Goal: Information Seeking & Learning: Learn about a topic

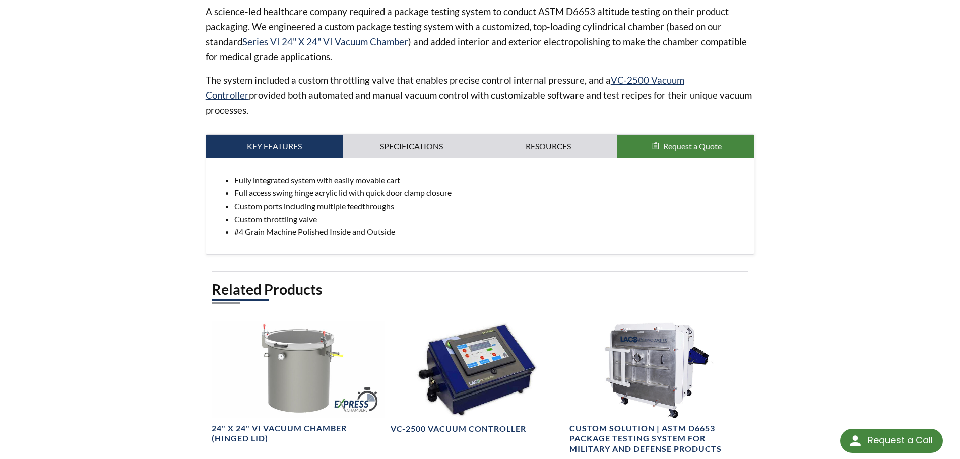
scroll to position [353, 0]
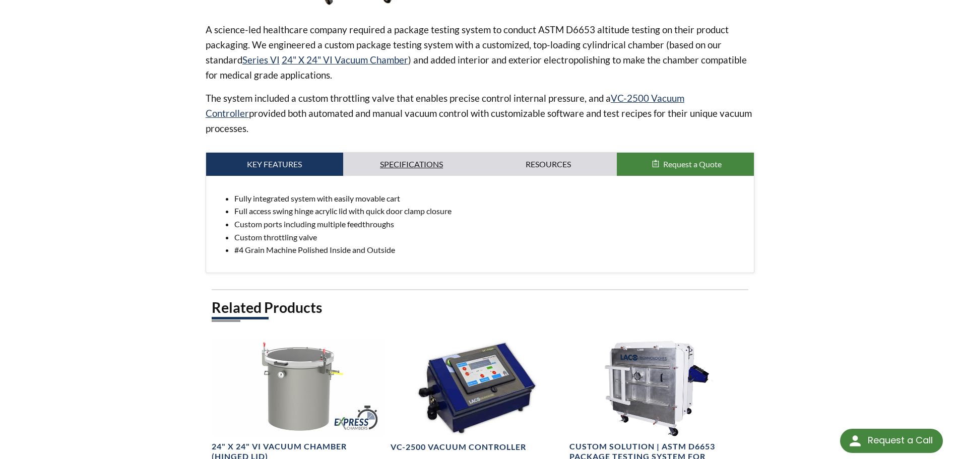
click at [417, 153] on link "Specifications" at bounding box center [411, 164] width 137 height 23
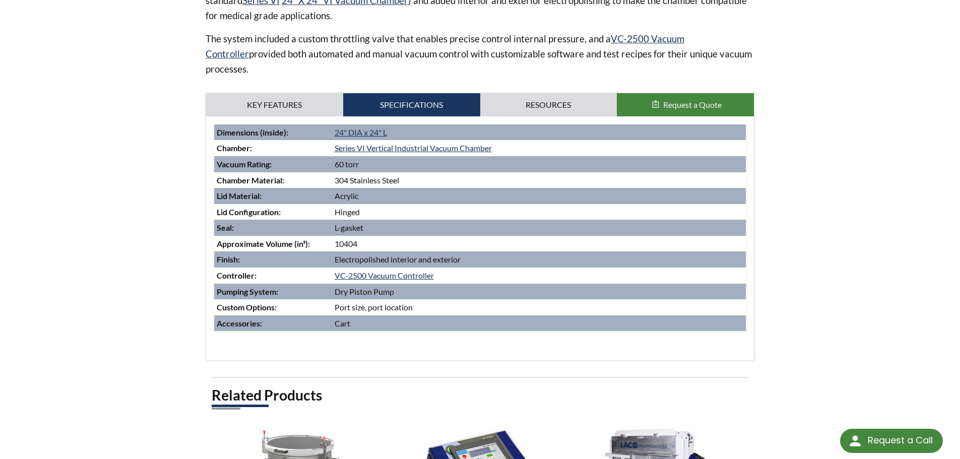
scroll to position [554, 0]
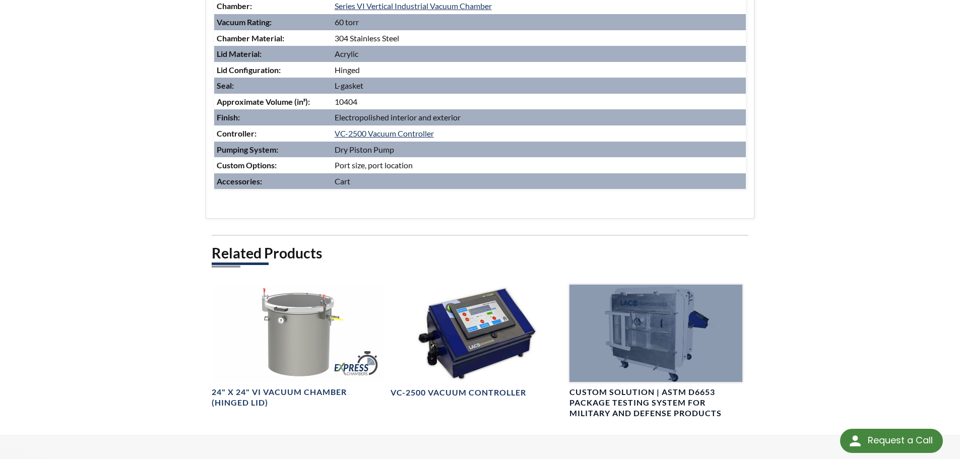
click at [650, 325] on div at bounding box center [656, 333] width 173 height 97
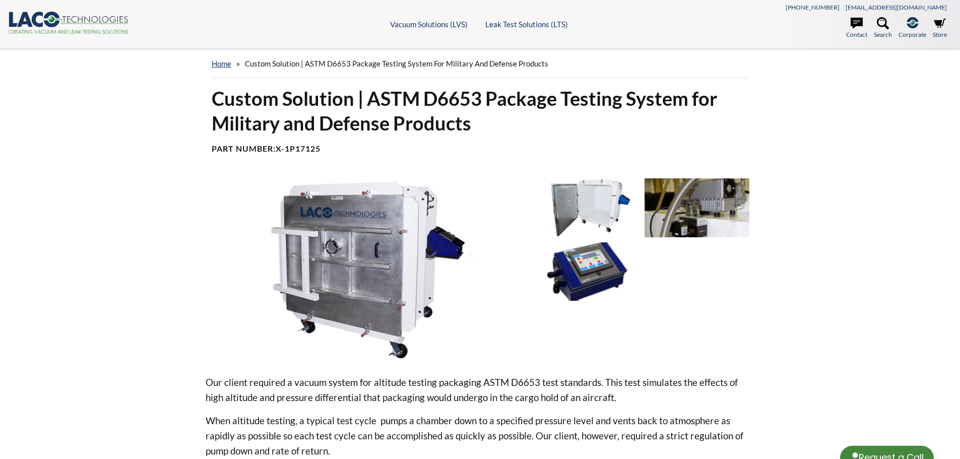
select select "Language Translate Widget"
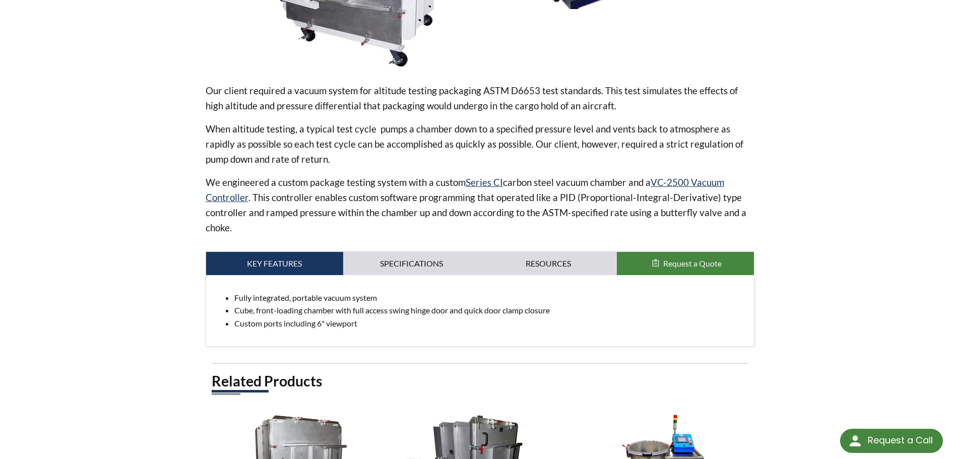
scroll to position [302, 0]
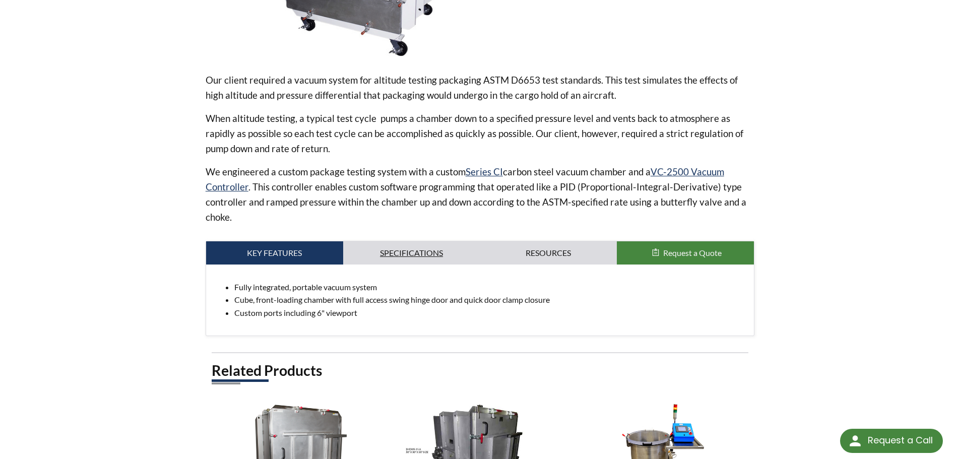
click at [382, 254] on link "Specifications" at bounding box center [411, 252] width 137 height 23
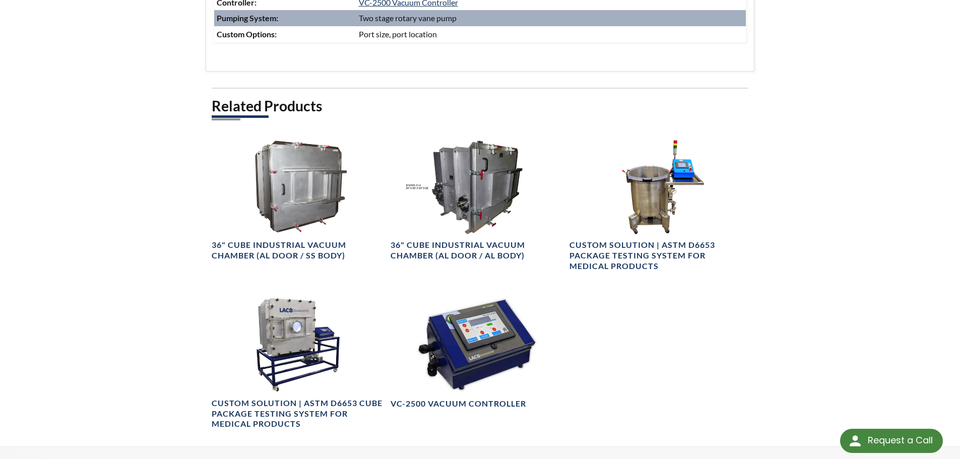
scroll to position [706, 0]
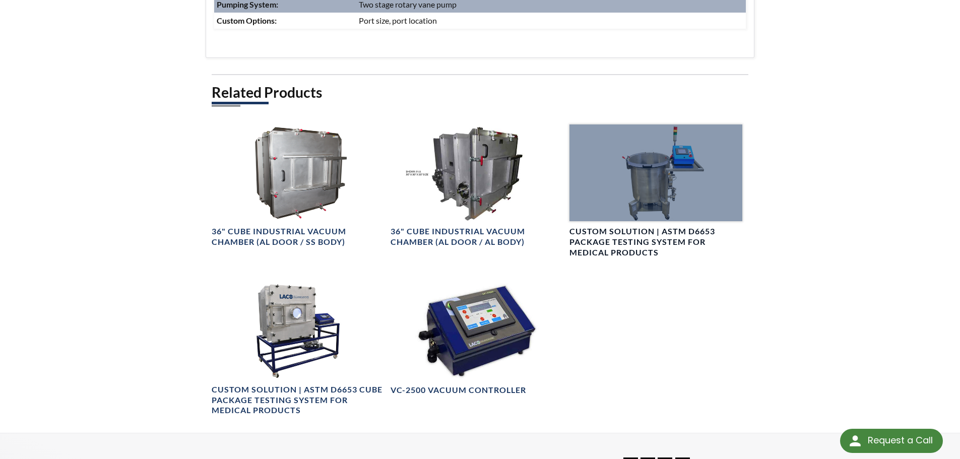
click at [687, 235] on h4 "Custom Solution | ASTM D6653 Package Testing System for Medical Products" at bounding box center [656, 241] width 173 height 31
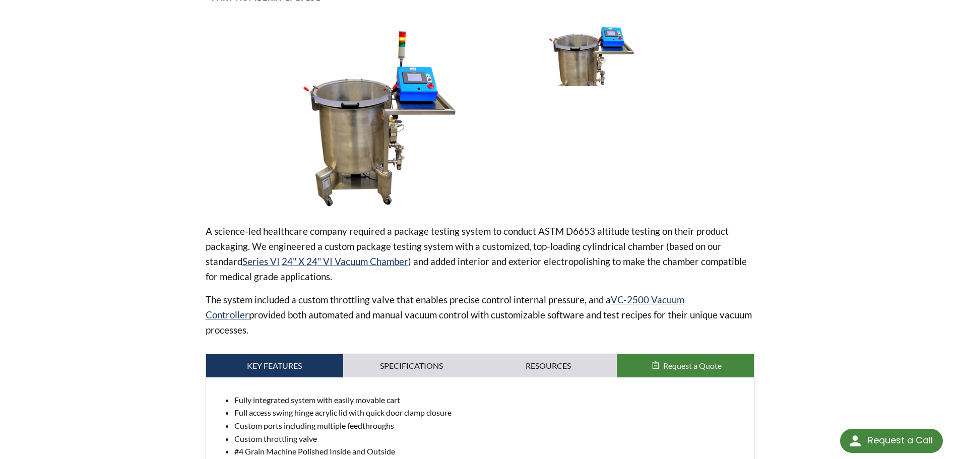
scroll to position [252, 0]
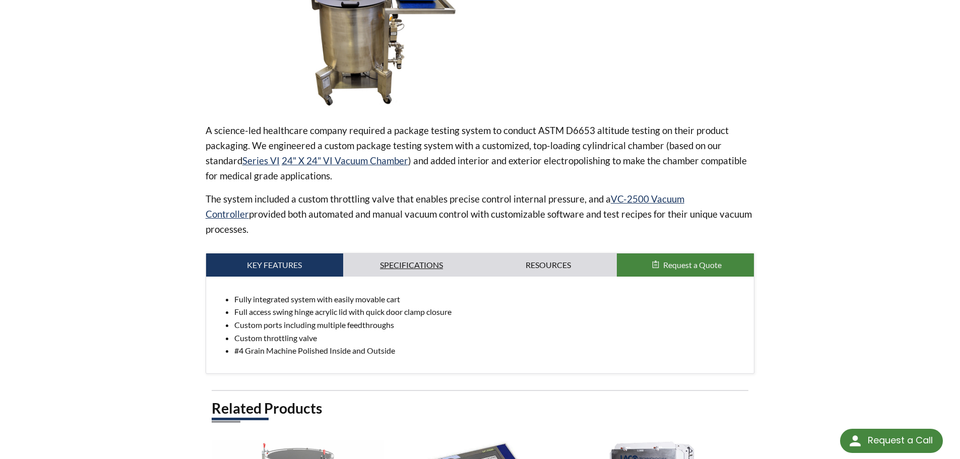
click at [408, 254] on link "Specifications" at bounding box center [411, 265] width 137 height 23
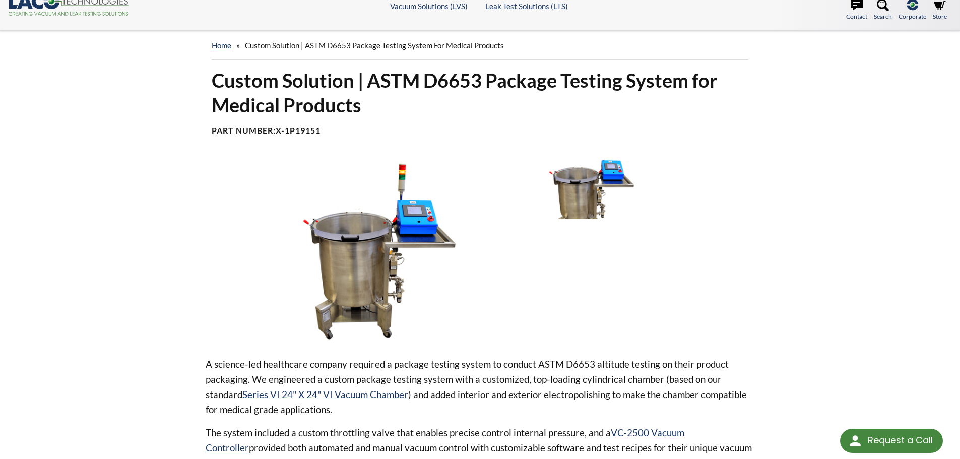
scroll to position [0, 0]
